Goal: Task Accomplishment & Management: Complete application form

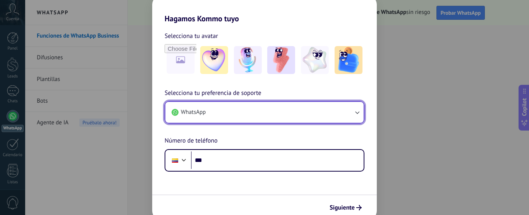
click at [358, 111] on icon "button" at bounding box center [357, 112] width 8 height 8
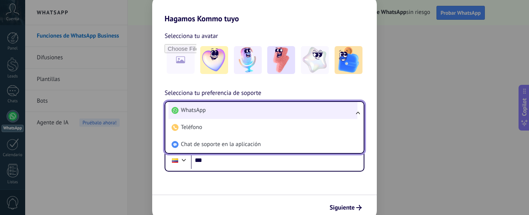
click at [187, 109] on span "WhatsApp" at bounding box center [193, 110] width 25 height 8
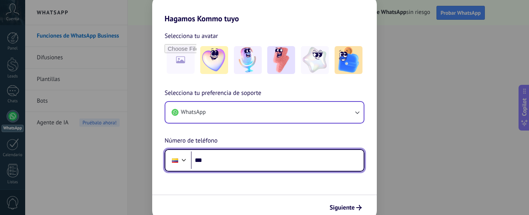
click at [225, 157] on input "***" at bounding box center [277, 160] width 173 height 18
type input "**********"
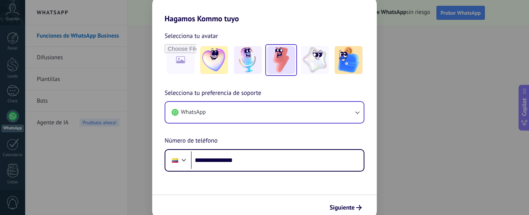
click at [282, 58] on img at bounding box center [281, 60] width 28 height 28
click at [431, 66] on div "**********" at bounding box center [264, 107] width 529 height 215
click at [119, 171] on div "**********" at bounding box center [264, 107] width 529 height 215
click at [349, 205] on span "Siguiente" at bounding box center [341, 207] width 25 height 5
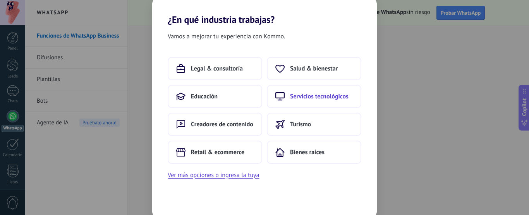
click at [324, 94] on span "Servicios tecnológicos" at bounding box center [319, 97] width 58 height 8
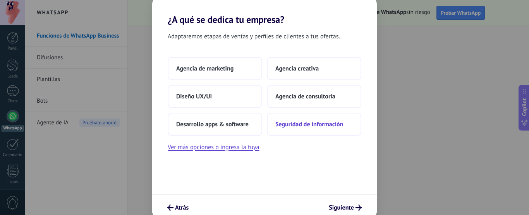
click at [320, 133] on button "Seguridad de información" at bounding box center [314, 124] width 94 height 23
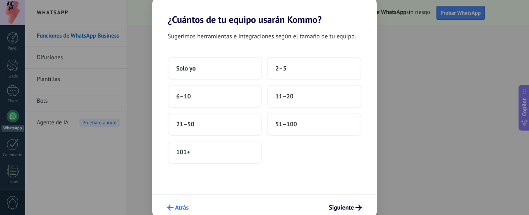
click at [176, 208] on span "Atrás" at bounding box center [182, 207] width 14 height 5
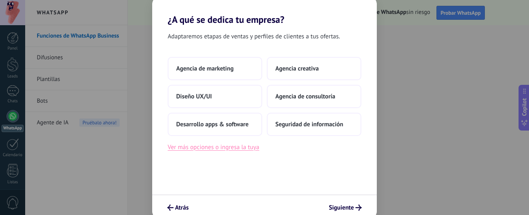
click at [241, 149] on button "Ver más opciones o ingresa la tuya" at bounding box center [213, 147] width 91 height 10
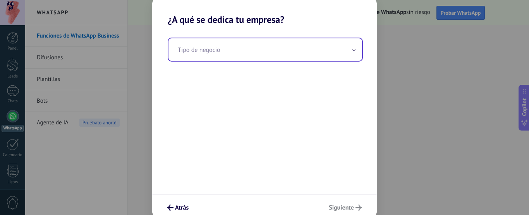
click at [237, 52] on input "text" at bounding box center [265, 49] width 194 height 22
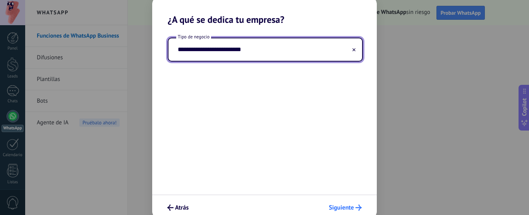
type input "**********"
click at [342, 210] on span "Siguiente" at bounding box center [341, 207] width 25 height 5
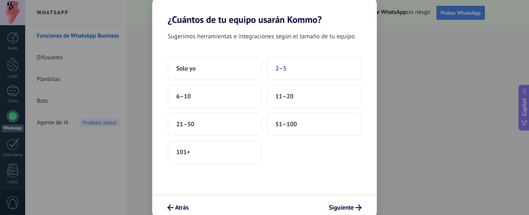
click at [292, 68] on button "2–5" at bounding box center [314, 68] width 94 height 23
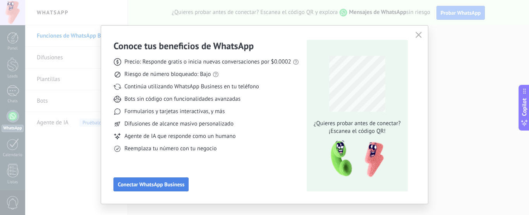
click at [171, 186] on span "Conectar WhatsApp Business" at bounding box center [151, 184] width 67 height 5
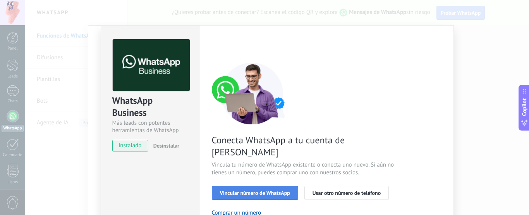
click at [246, 190] on span "Vincular número de WhatsApp" at bounding box center [255, 192] width 70 height 5
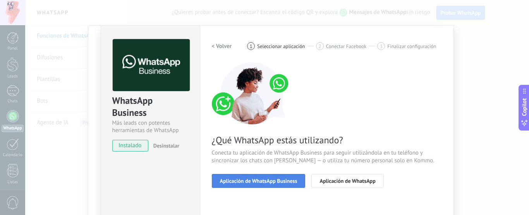
click at [247, 178] on span "Aplicación de WhatsApp Business" at bounding box center [258, 180] width 77 height 5
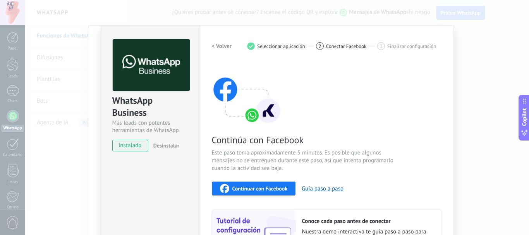
click at [488, 74] on div "WhatsApp Business Más leads con potentes herramientas de WhatsApp instalado Des…" at bounding box center [277, 117] width 504 height 235
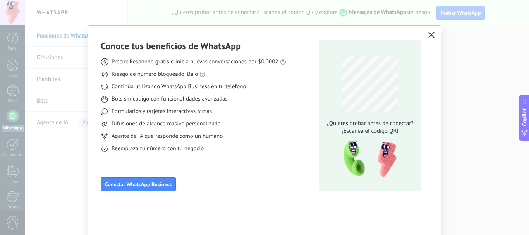
click at [428, 37] on icon "button" at bounding box center [431, 35] width 6 height 6
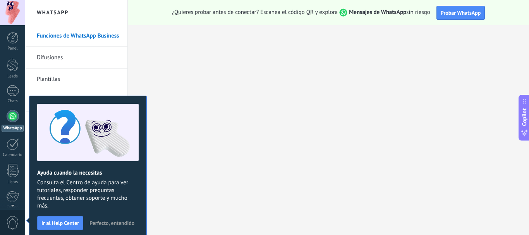
click at [109, 214] on span "Perfecto, entendido" at bounding box center [111, 222] width 45 height 5
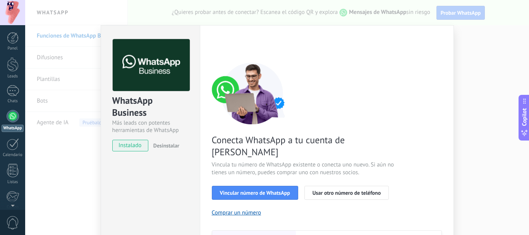
click at [509, 54] on div "WhatsApp Business Más leads con potentes herramientas de WhatsApp instalado Des…" at bounding box center [277, 117] width 504 height 235
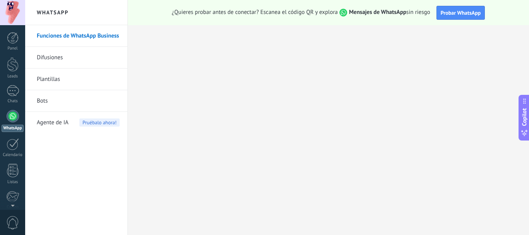
click at [11, 120] on div at bounding box center [13, 116] width 12 height 12
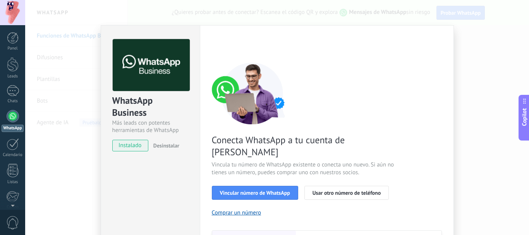
scroll to position [39, 0]
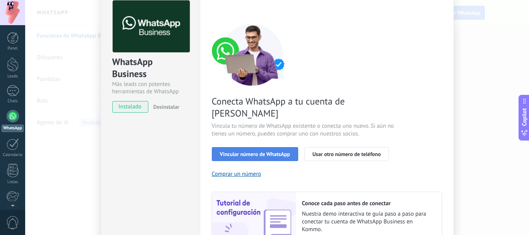
click at [260, 151] on span "Vincular número de WhatsApp" at bounding box center [255, 153] width 70 height 5
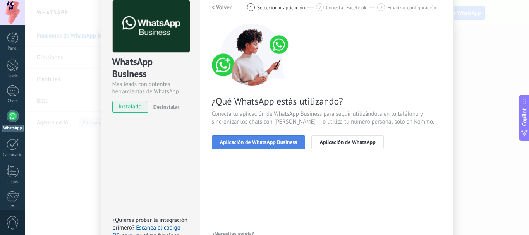
click at [260, 142] on span "Aplicación de WhatsApp Business" at bounding box center [258, 141] width 77 height 5
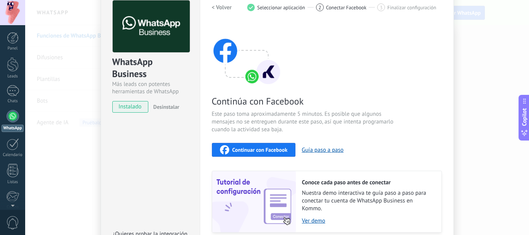
click at [246, 150] on span "Continuar con Facebook" at bounding box center [259, 149] width 55 height 5
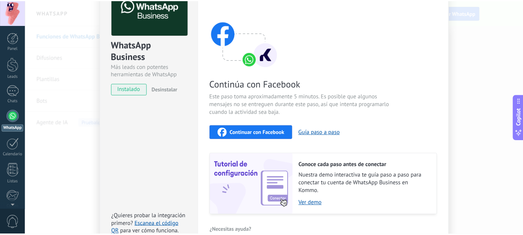
scroll to position [0, 0]
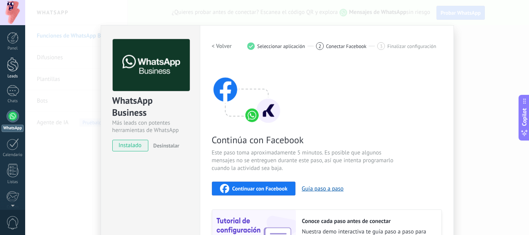
click at [13, 64] on div at bounding box center [13, 64] width 12 height 14
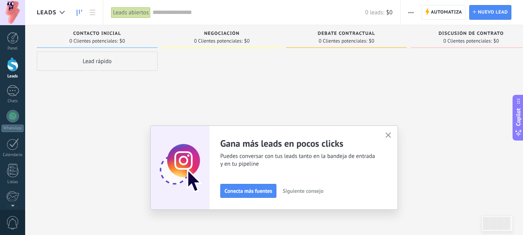
click at [18, 32] on div "Panel Leads Chats WhatsApp Clientes" at bounding box center [25, 117] width 50 height 185
click at [14, 36] on div at bounding box center [13, 38] width 12 height 12
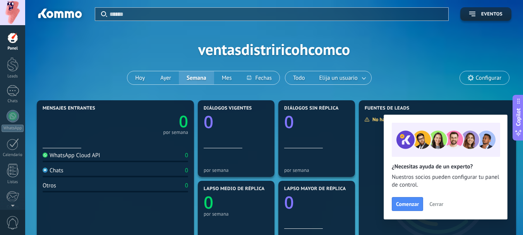
scroll to position [39, 0]
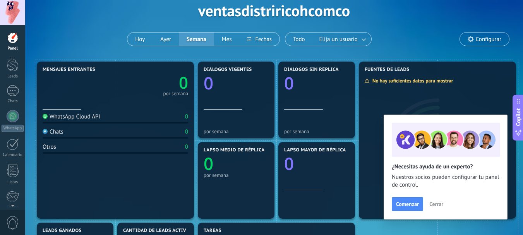
click at [438, 206] on span "Cerrar" at bounding box center [436, 203] width 14 height 5
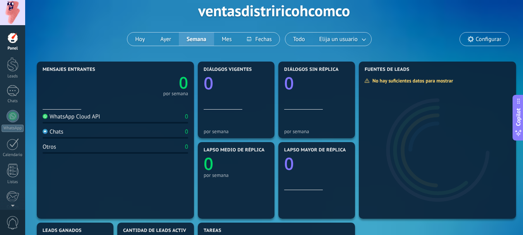
scroll to position [0, 0]
